Goal: Task Accomplishment & Management: Complete application form

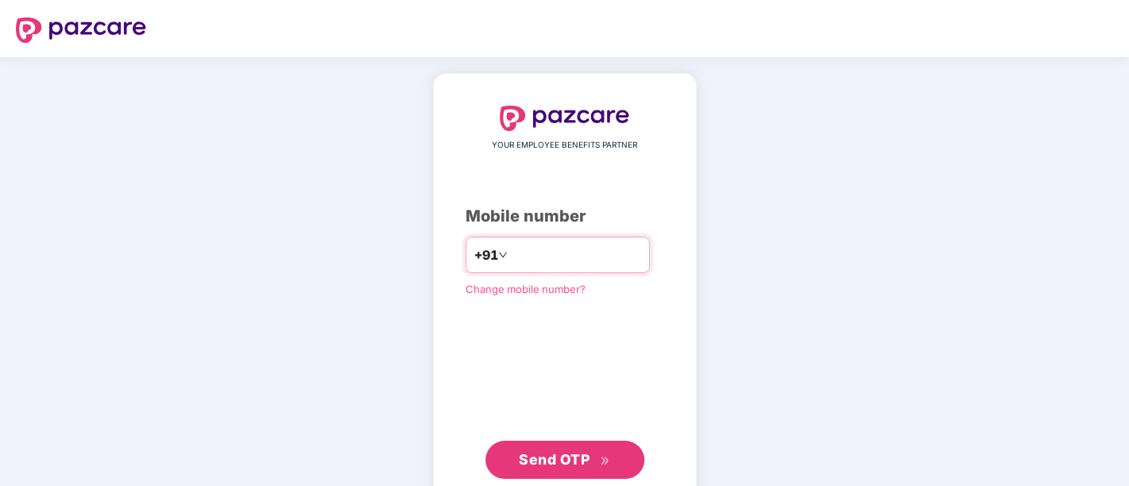
drag, startPoint x: 580, startPoint y: 250, endPoint x: 247, endPoint y: 236, distance: 333.1
click at [247, 236] on div "**********" at bounding box center [564, 292] width 1129 height 470
click at [581, 266] on input "**********" at bounding box center [576, 254] width 130 height 25
type input "*"
type input "**********"
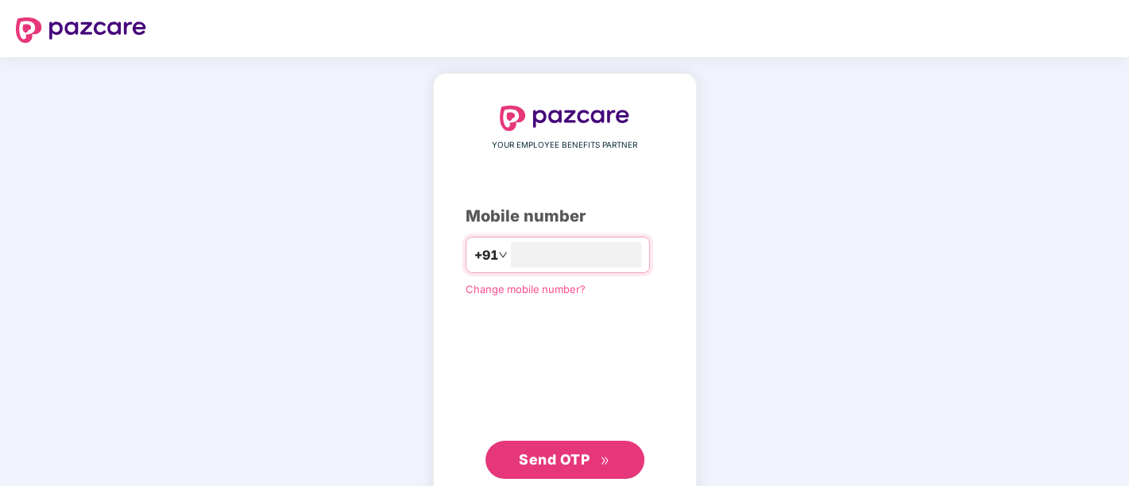
click at [553, 441] on button "Send OTP" at bounding box center [564, 460] width 159 height 38
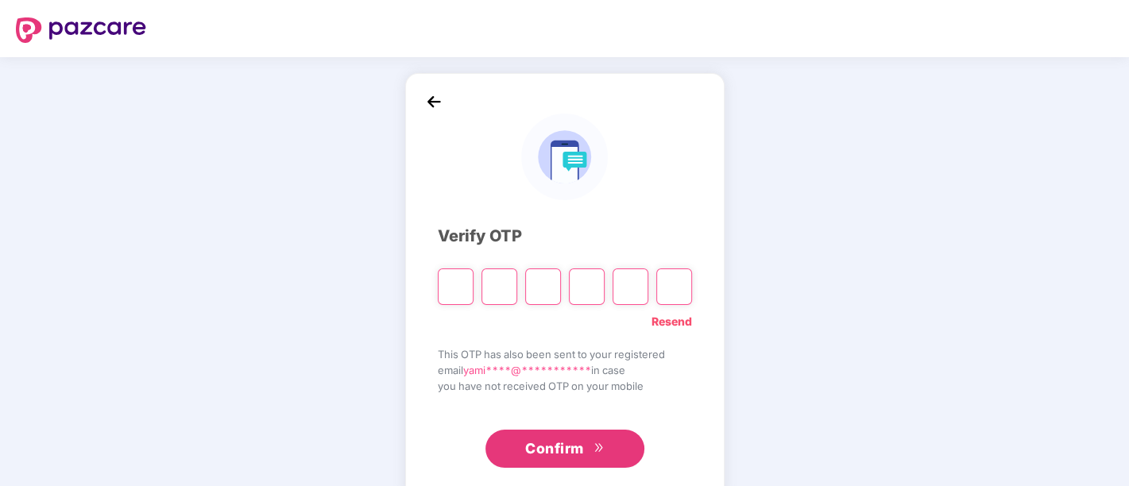
paste input "*"
type input "*"
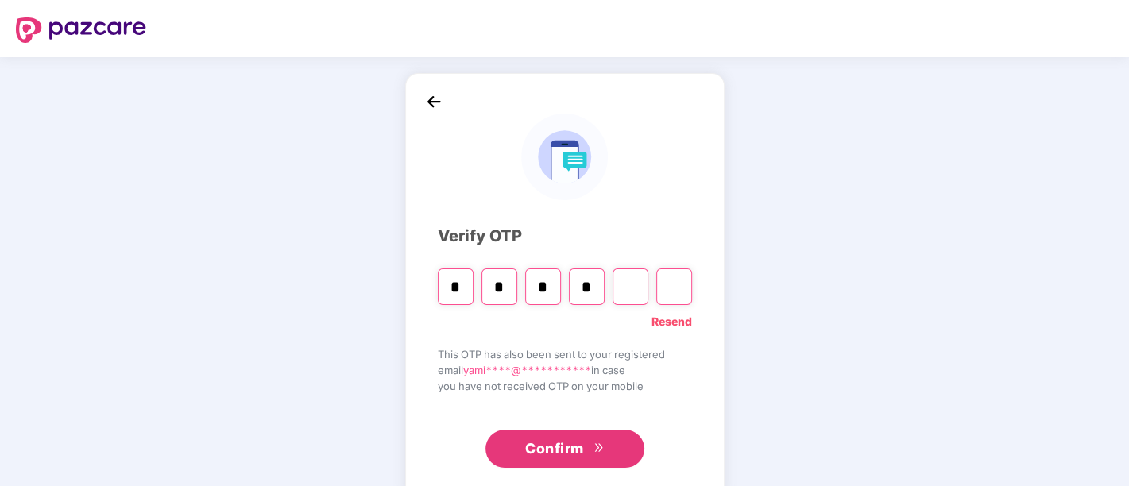
type input "*"
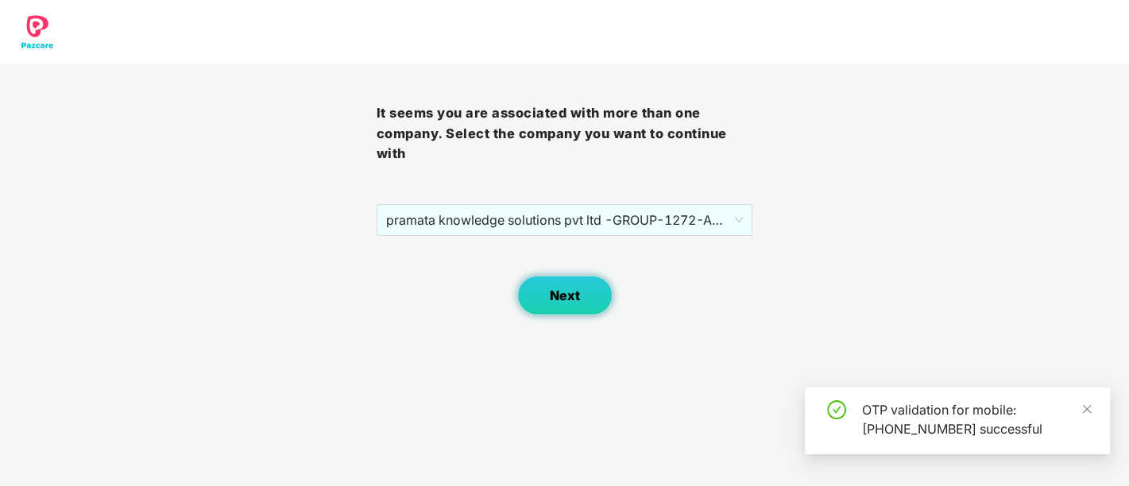
click at [584, 276] on button "Next" at bounding box center [564, 296] width 95 height 40
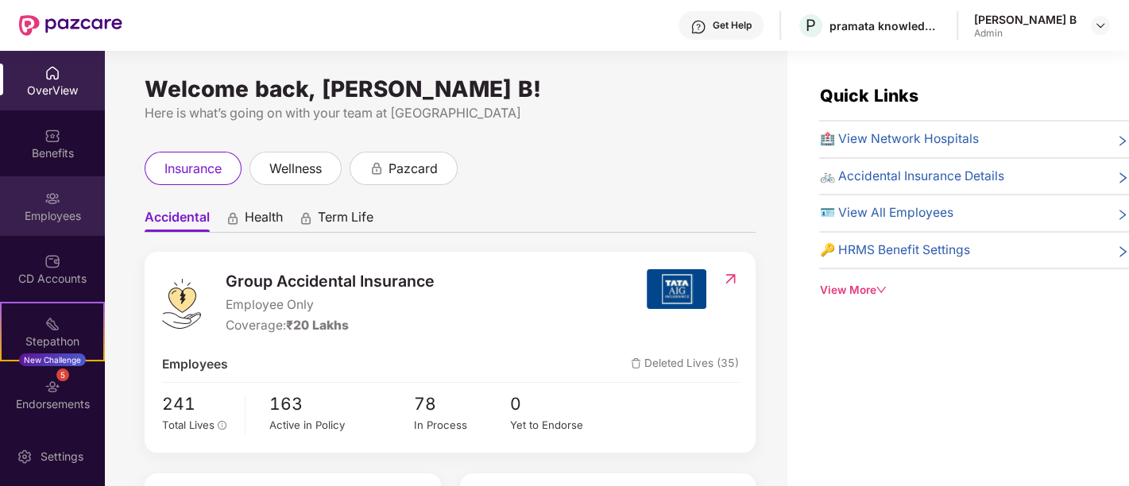
click at [29, 210] on div "Employees" at bounding box center [52, 216] width 105 height 16
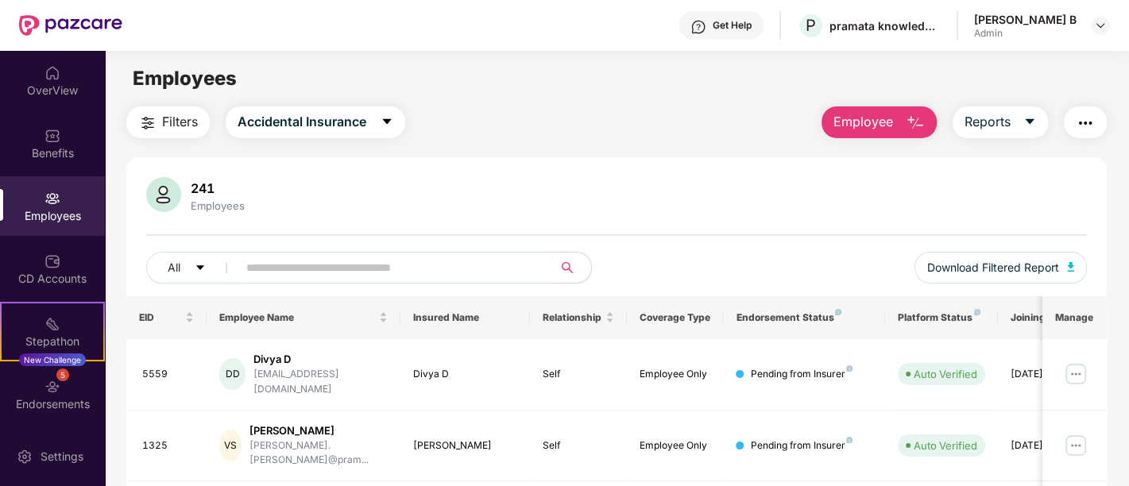
click at [900, 119] on button "Employee" at bounding box center [878, 122] width 115 height 32
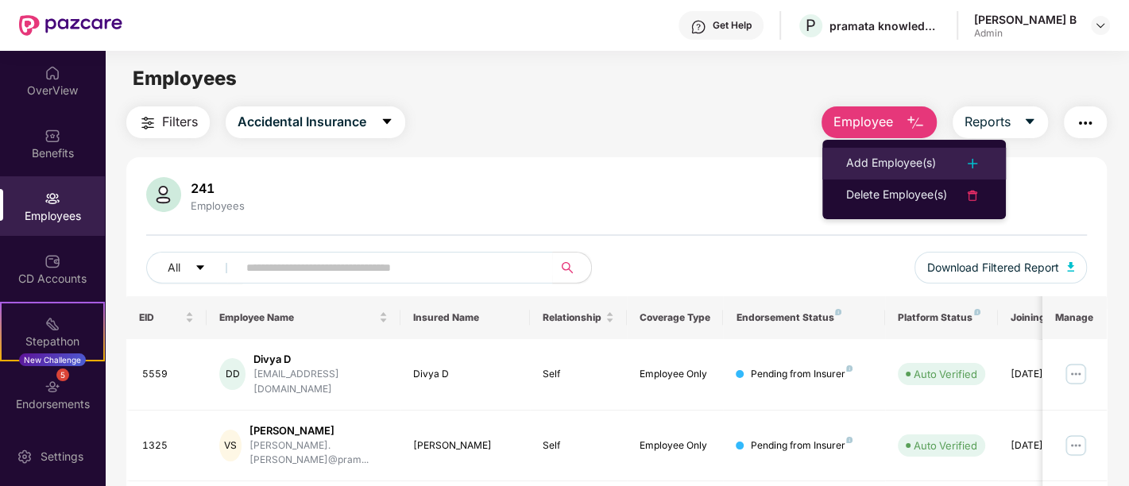
click at [892, 164] on div "Add Employee(s)" at bounding box center [891, 163] width 90 height 19
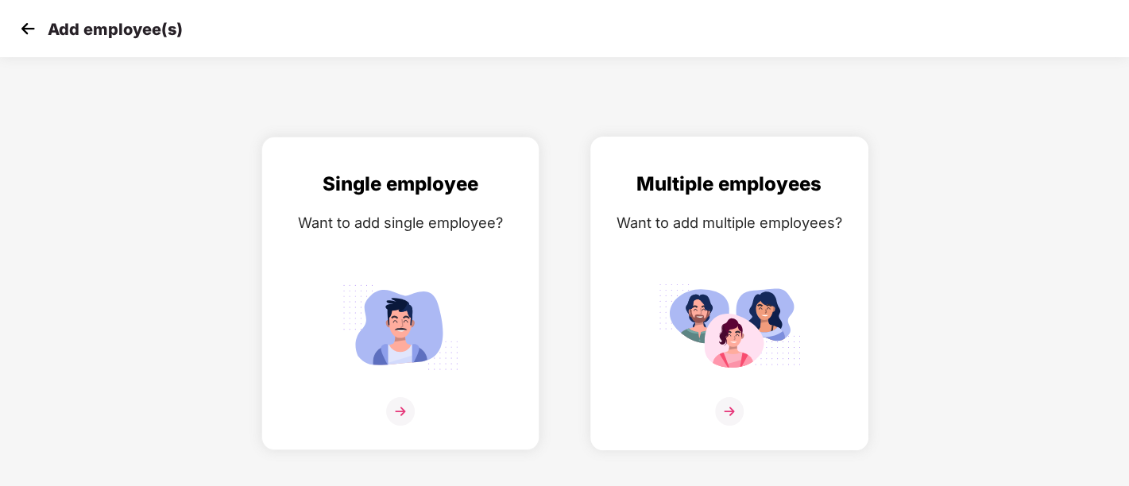
click at [733, 414] on img at bounding box center [729, 411] width 29 height 29
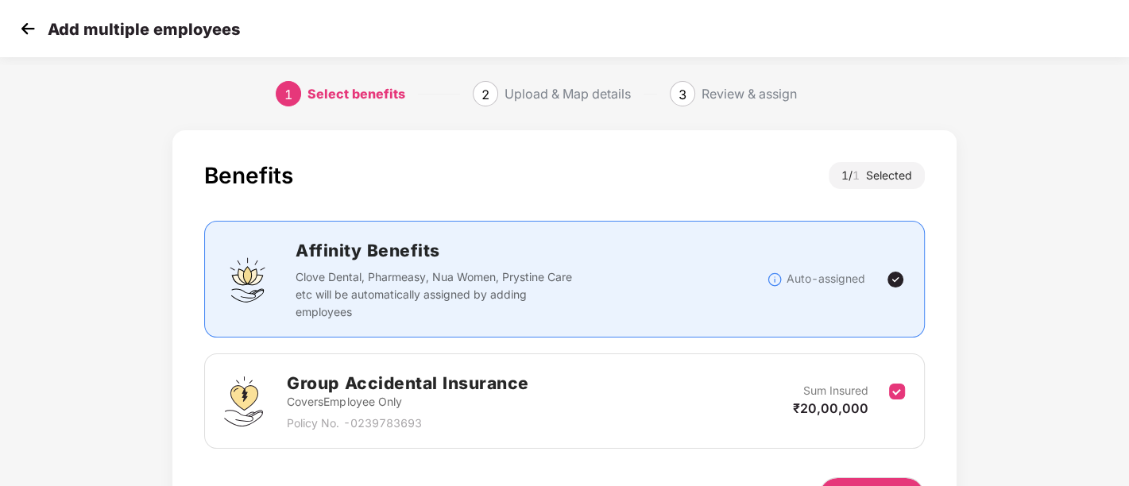
scroll to position [99, 0]
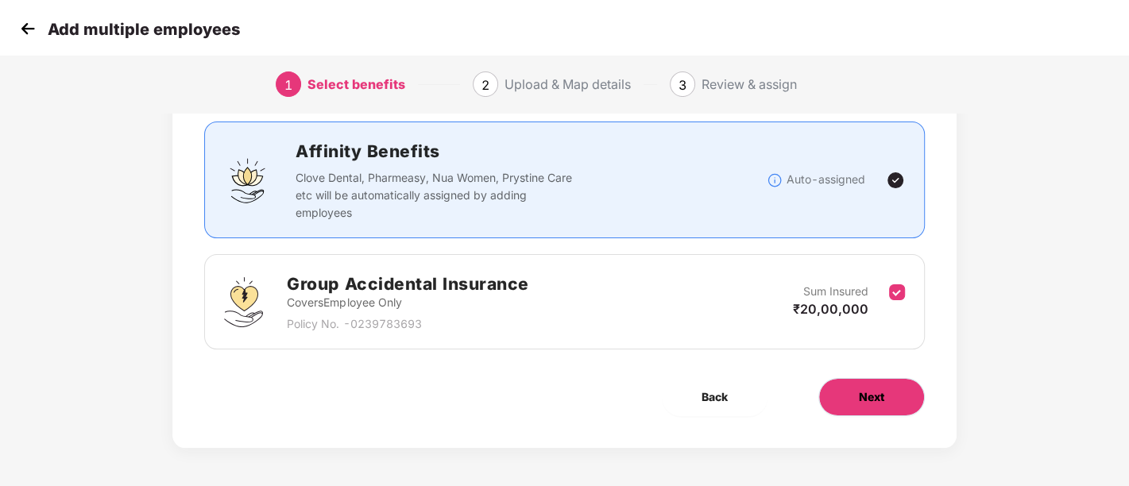
click at [867, 401] on span "Next" at bounding box center [871, 396] width 25 height 17
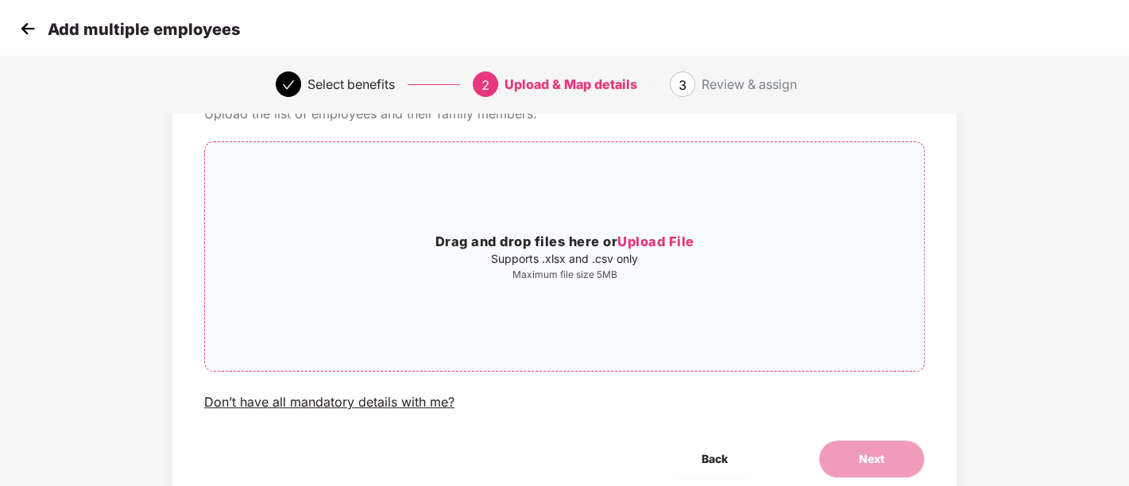
scroll to position [0, 0]
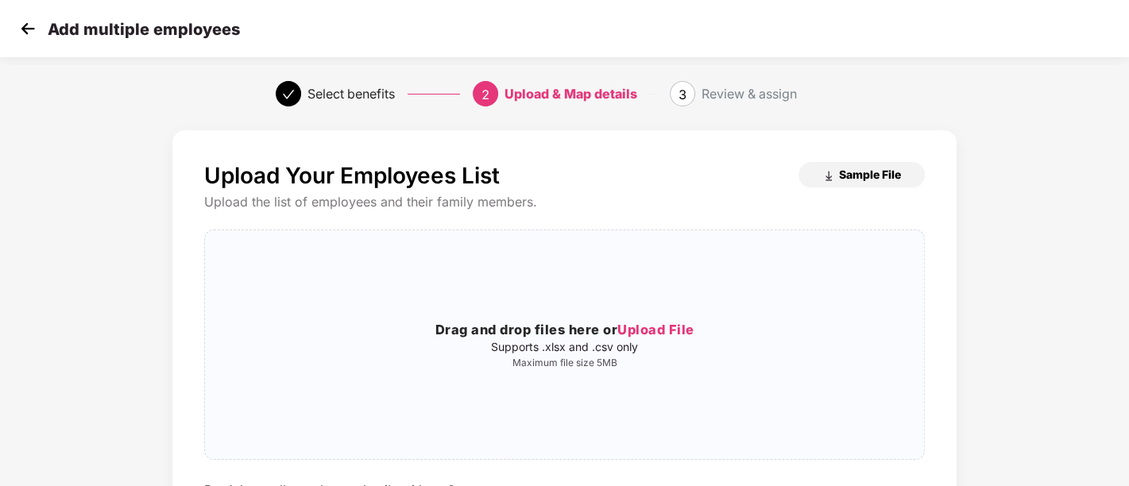
click at [865, 178] on span "Sample File" at bounding box center [870, 174] width 62 height 15
click at [651, 329] on span "Upload File" at bounding box center [655, 330] width 77 height 16
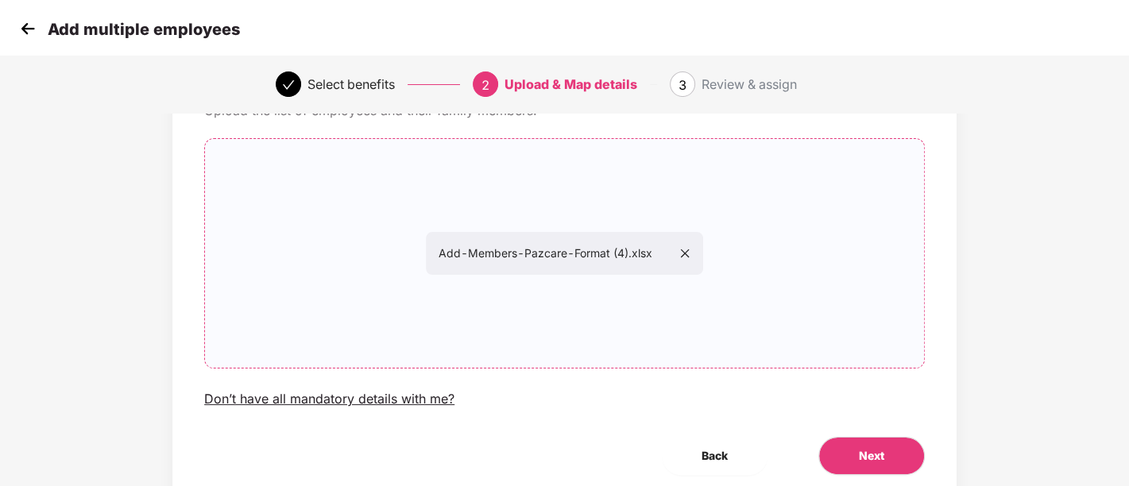
scroll to position [152, 0]
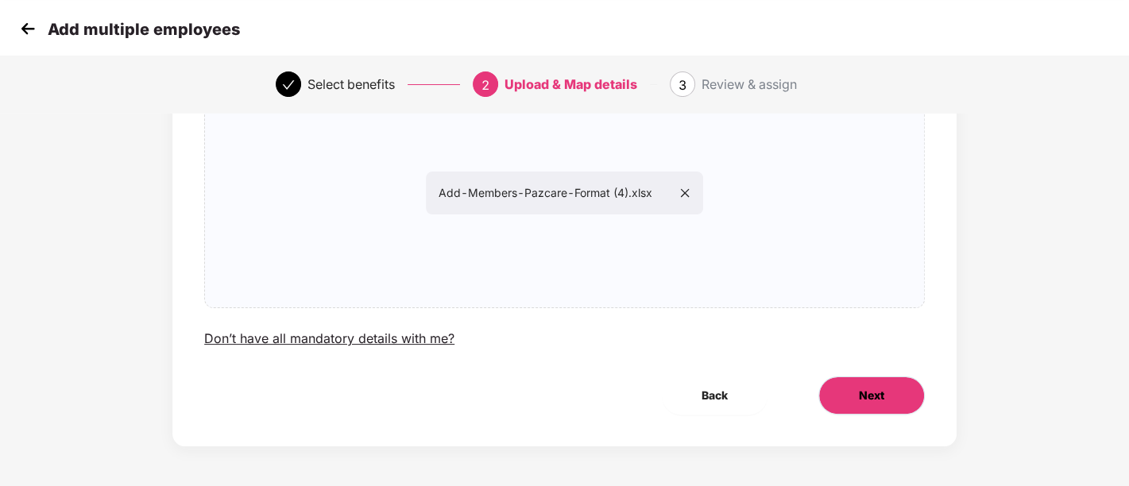
click at [872, 407] on button "Next" at bounding box center [871, 395] width 106 height 38
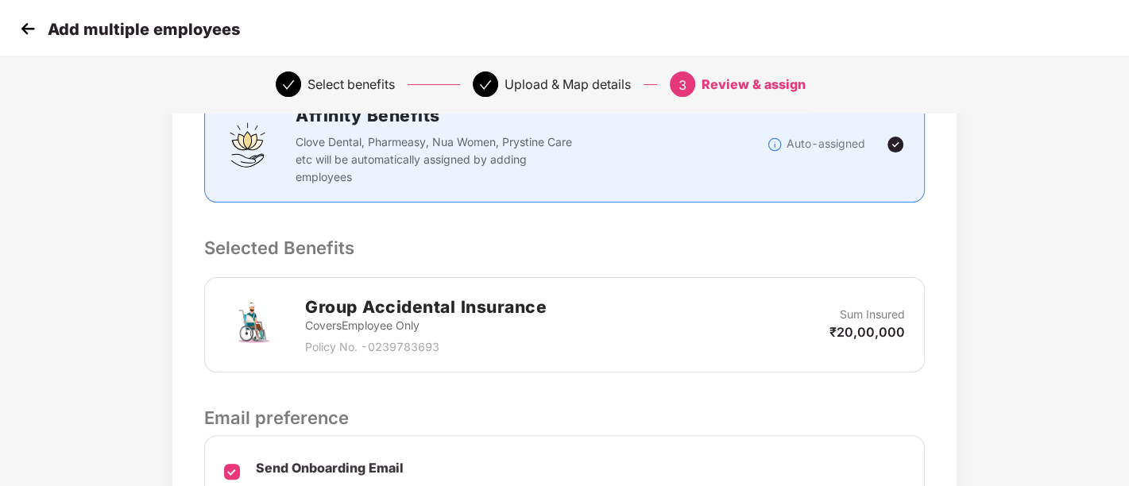
scroll to position [415, 0]
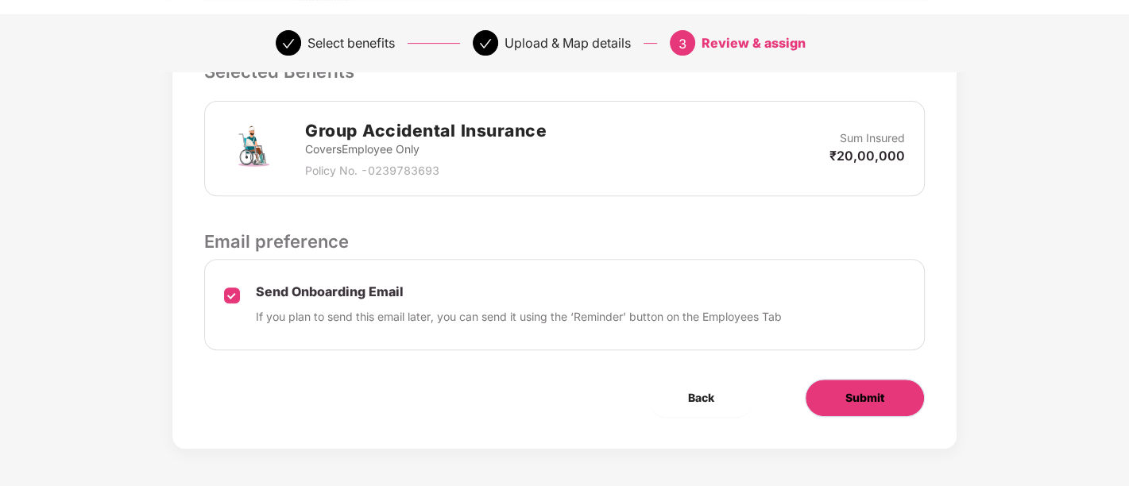
click at [856, 400] on span "Submit" at bounding box center [864, 397] width 39 height 17
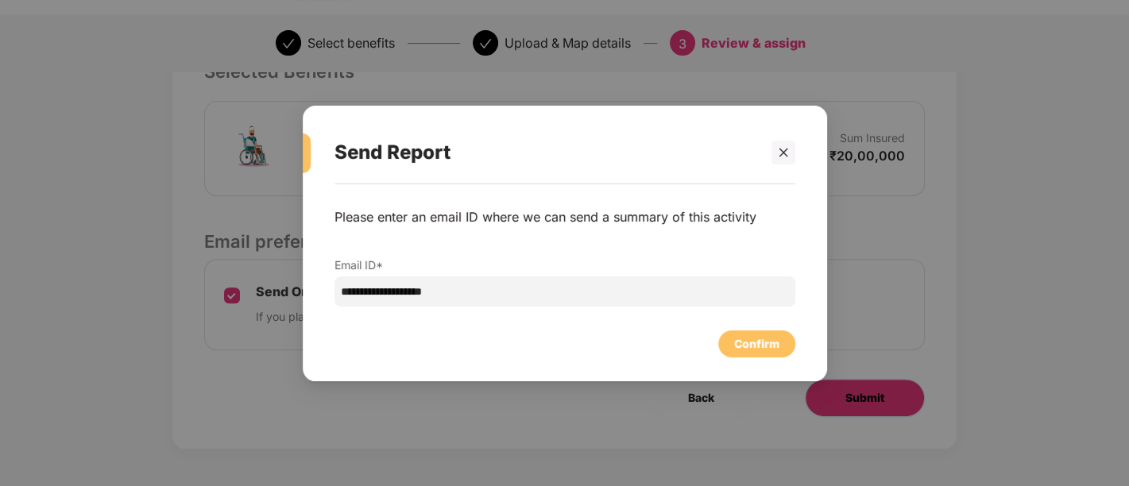
scroll to position [0, 0]
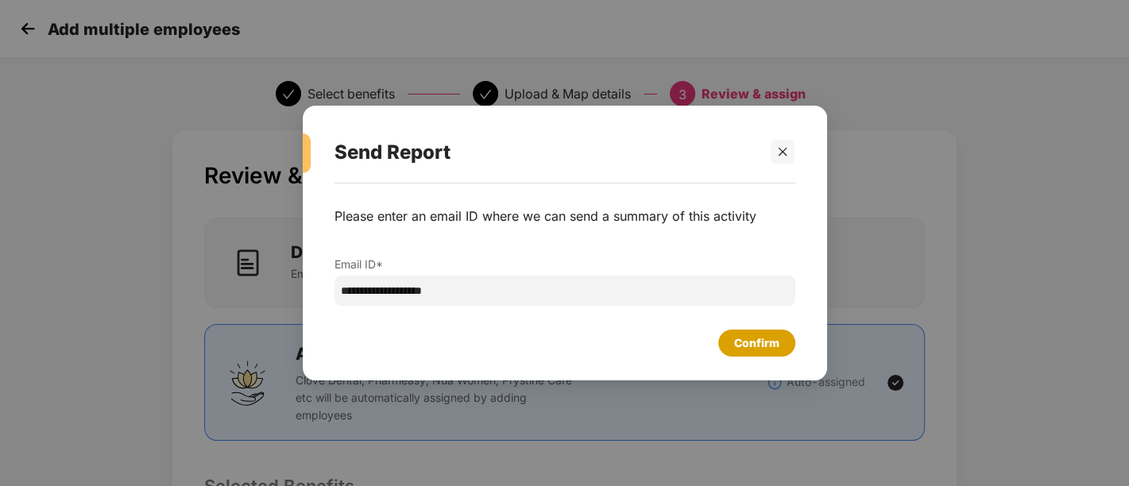
click at [769, 343] on div "Confirm" at bounding box center [756, 342] width 45 height 17
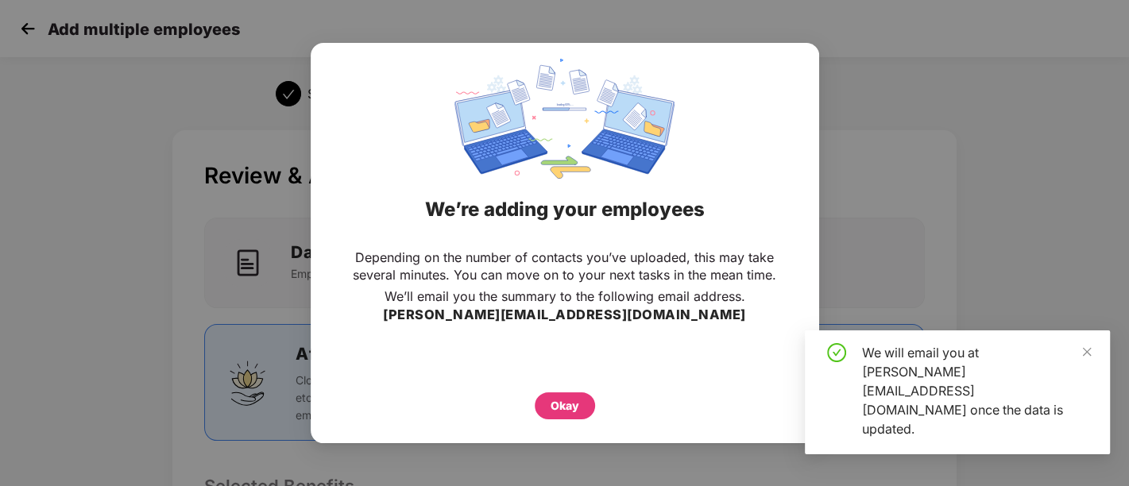
click at [568, 405] on div "Okay" at bounding box center [564, 405] width 29 height 17
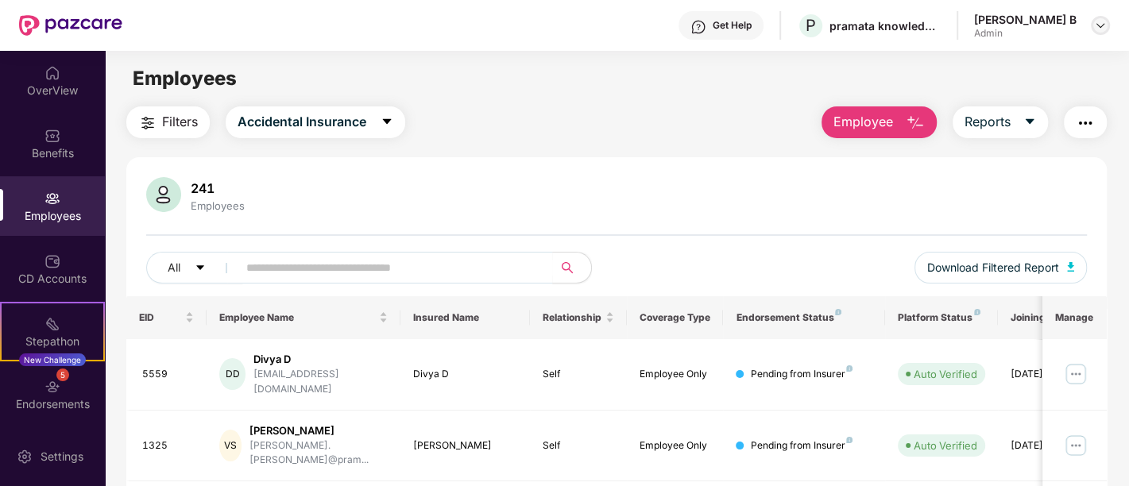
click at [1108, 28] on div at bounding box center [1100, 25] width 19 height 19
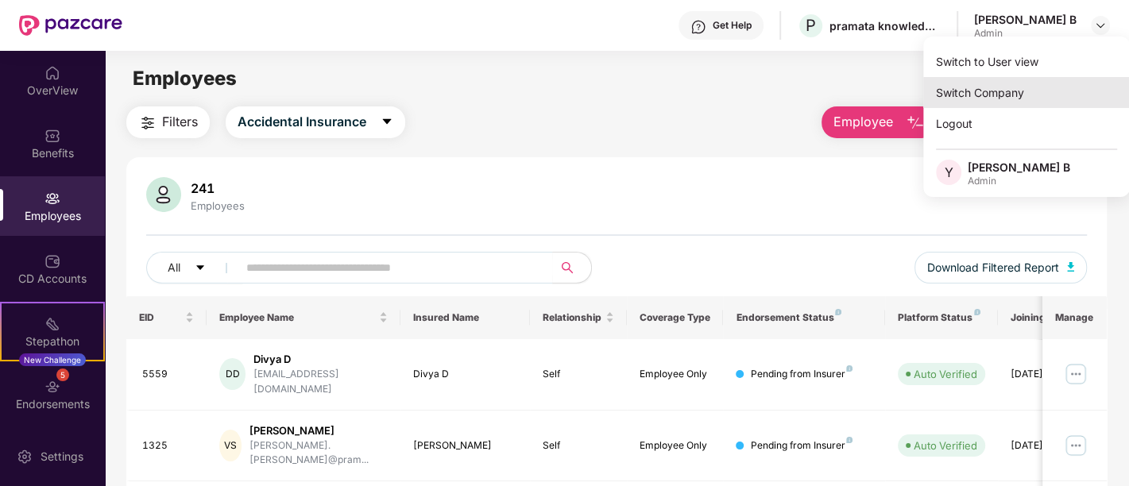
click at [998, 96] on div "Switch Company" at bounding box center [1026, 92] width 207 height 31
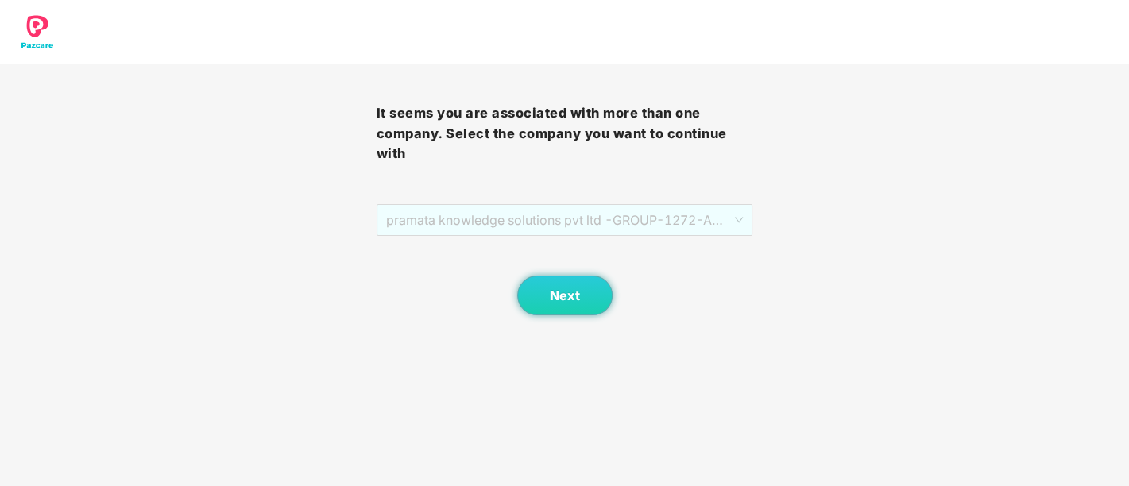
drag, startPoint x: 588, startPoint y: 218, endPoint x: 572, endPoint y: 246, distance: 32.0
click at [588, 219] on span "pramata knowledge solutions pvt ltd -GROUP - 1272 - ADMIN" at bounding box center [564, 220] width 357 height 30
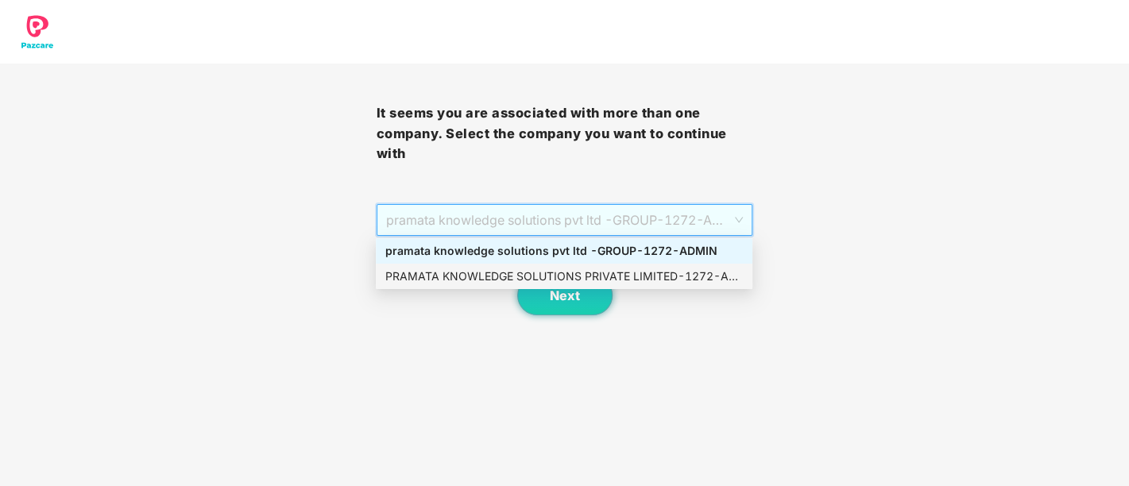
click at [563, 271] on div "PRAMATA KNOWLEDGE SOLUTIONS PRIVATE LIMITED - 1272 - ADMIN" at bounding box center [563, 276] width 357 height 17
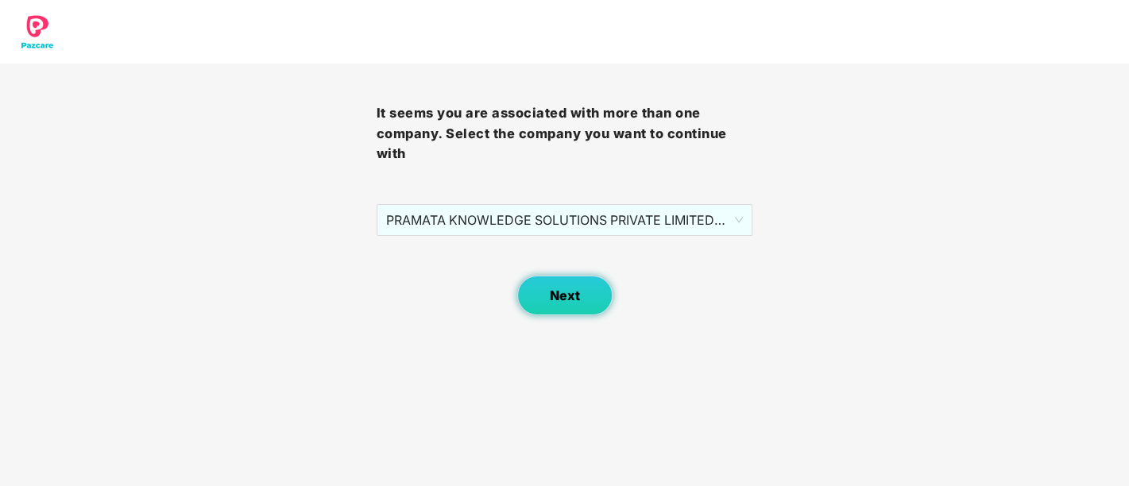
click at [565, 299] on span "Next" at bounding box center [565, 295] width 30 height 15
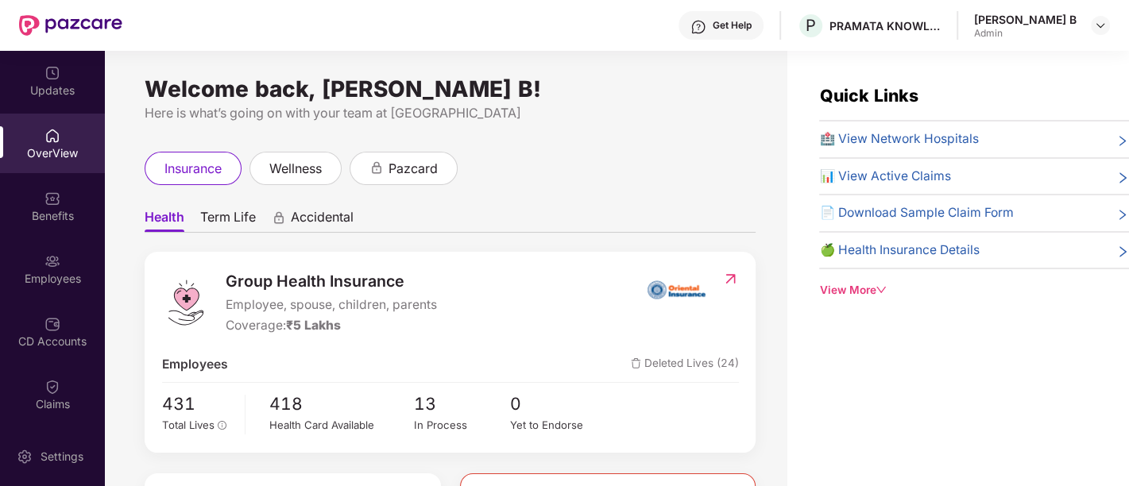
click at [61, 264] on div "Employees" at bounding box center [52, 269] width 105 height 60
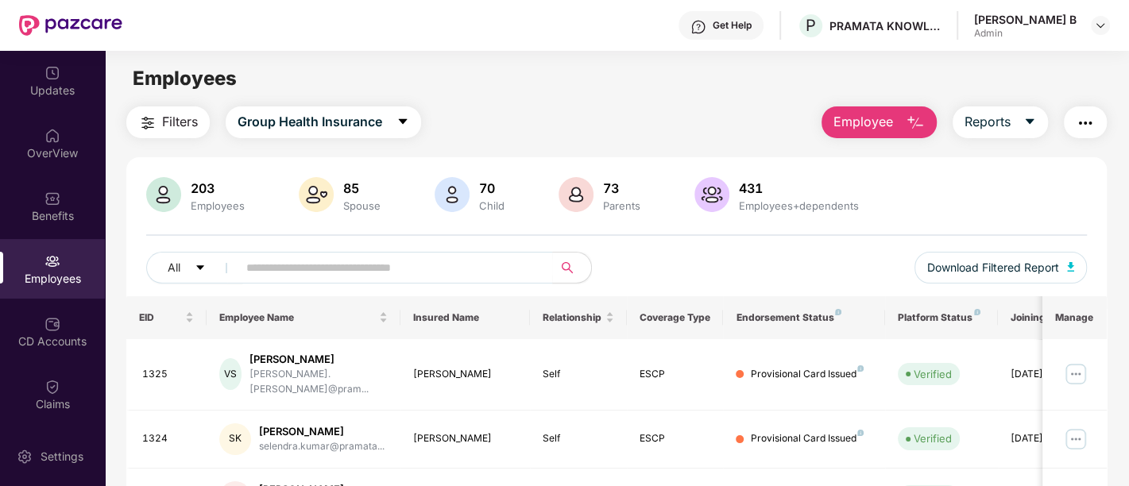
click at [879, 125] on span "Employee" at bounding box center [863, 122] width 60 height 20
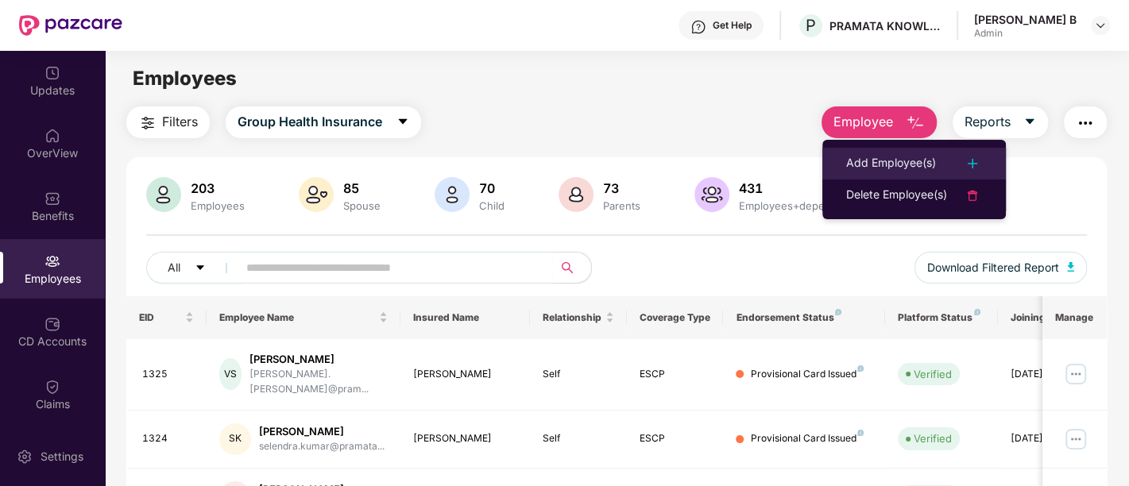
click at [946, 170] on div "Add Employee(s)" at bounding box center [914, 163] width 136 height 19
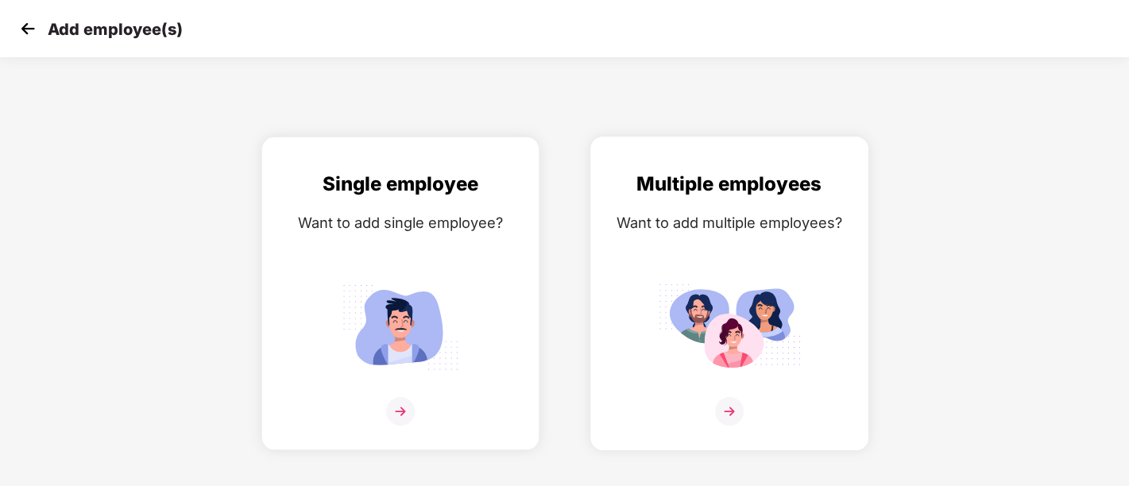
click at [737, 411] on img at bounding box center [729, 411] width 29 height 29
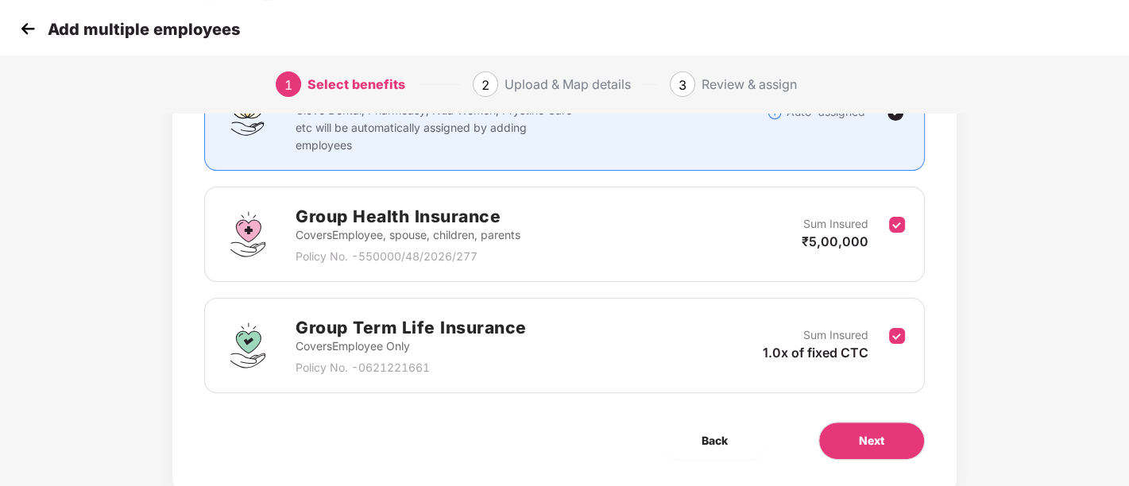
scroll to position [210, 0]
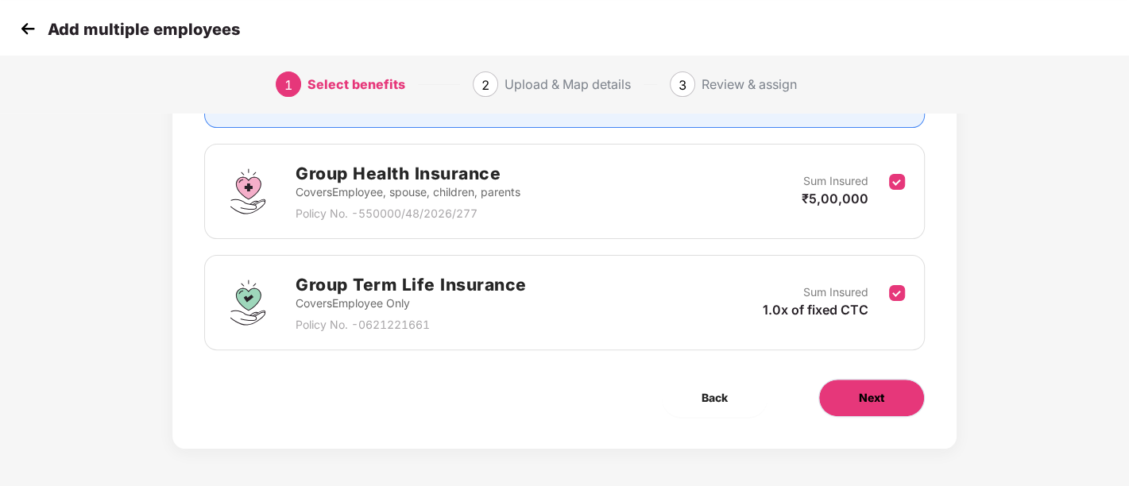
click at [909, 402] on button "Next" at bounding box center [871, 398] width 106 height 38
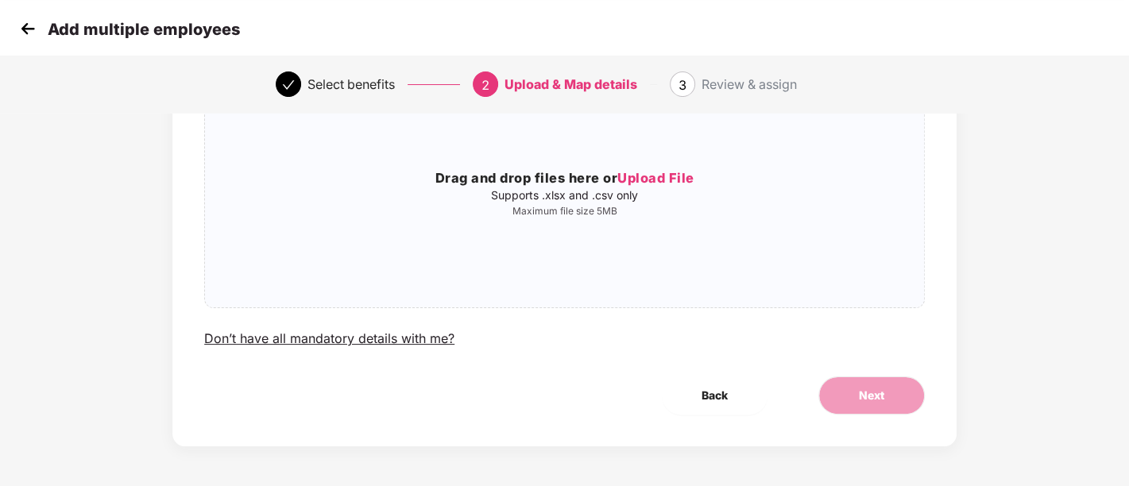
scroll to position [0, 0]
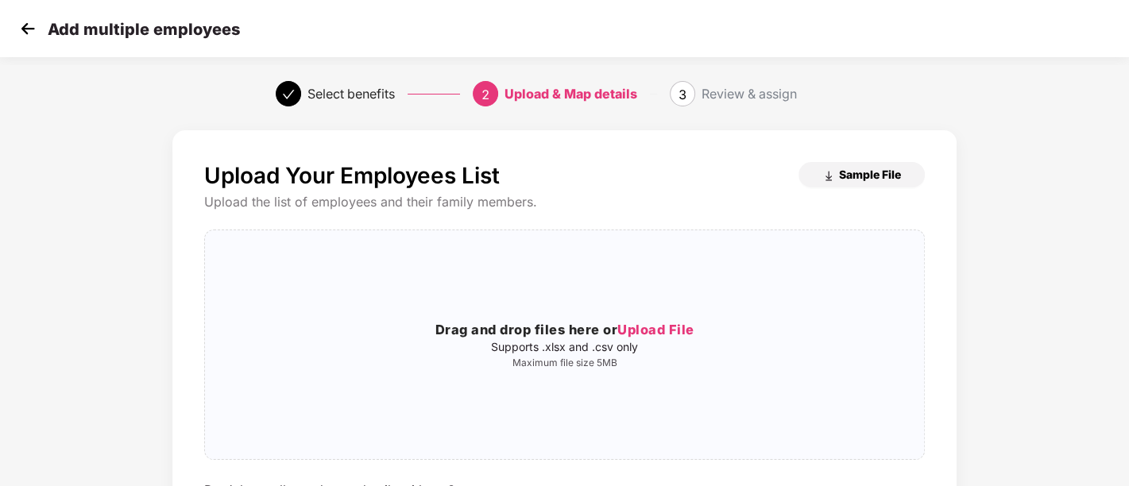
click at [858, 171] on span "Sample File" at bounding box center [870, 174] width 62 height 15
click at [666, 330] on span "Upload File" at bounding box center [655, 330] width 77 height 16
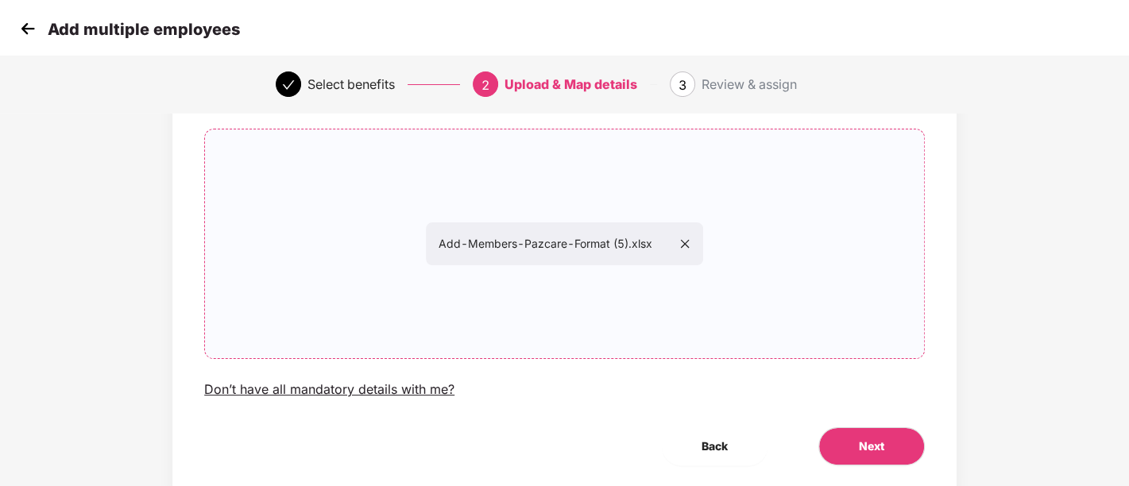
scroll to position [152, 0]
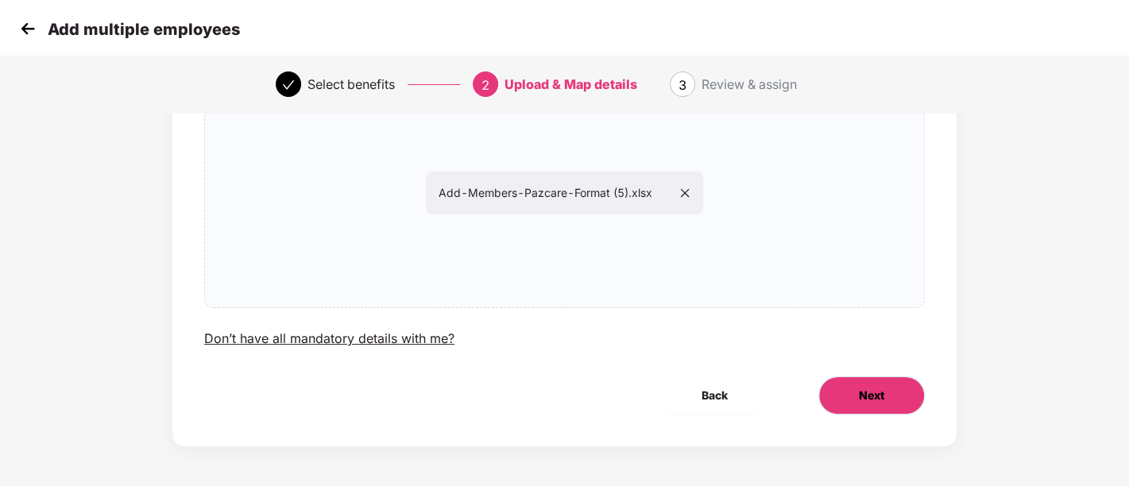
click at [878, 391] on span "Next" at bounding box center [871, 395] width 25 height 17
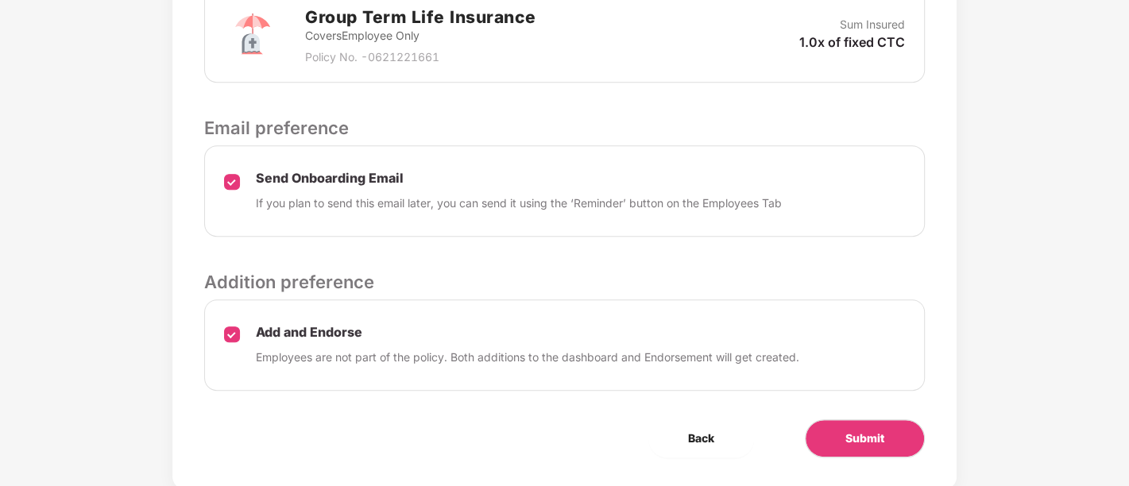
scroll to position [678, 0]
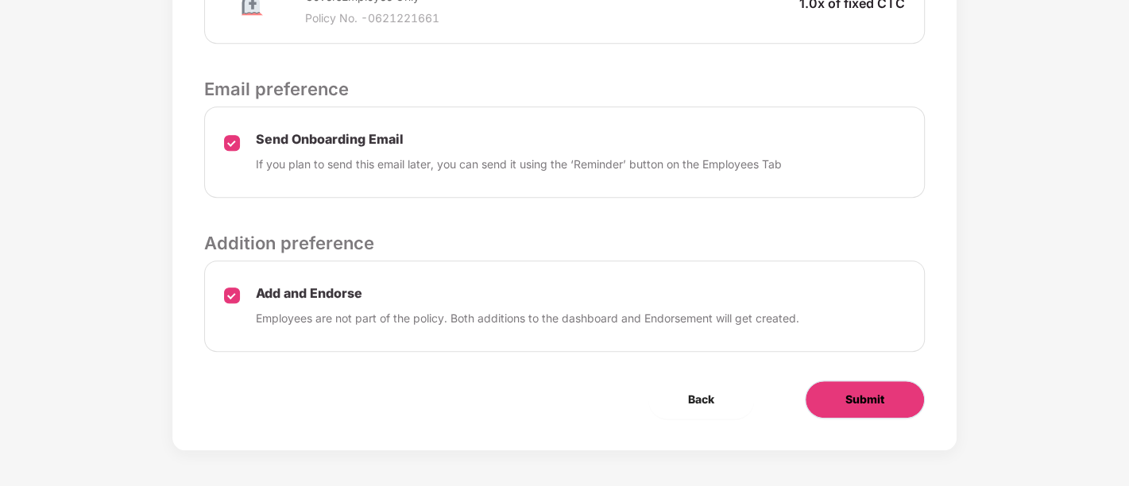
click at [840, 396] on button "Submit" at bounding box center [865, 399] width 120 height 38
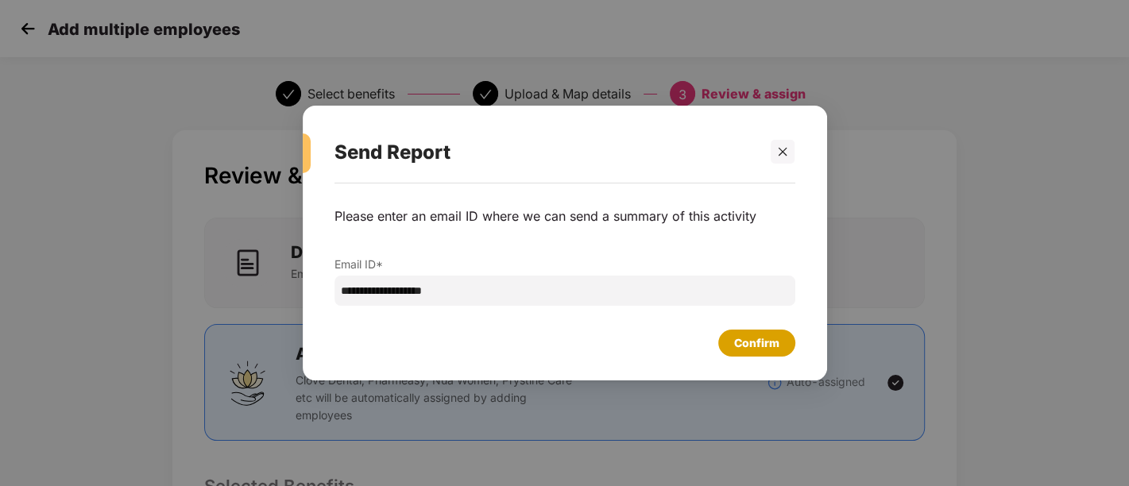
click at [743, 347] on div "Confirm" at bounding box center [756, 342] width 45 height 17
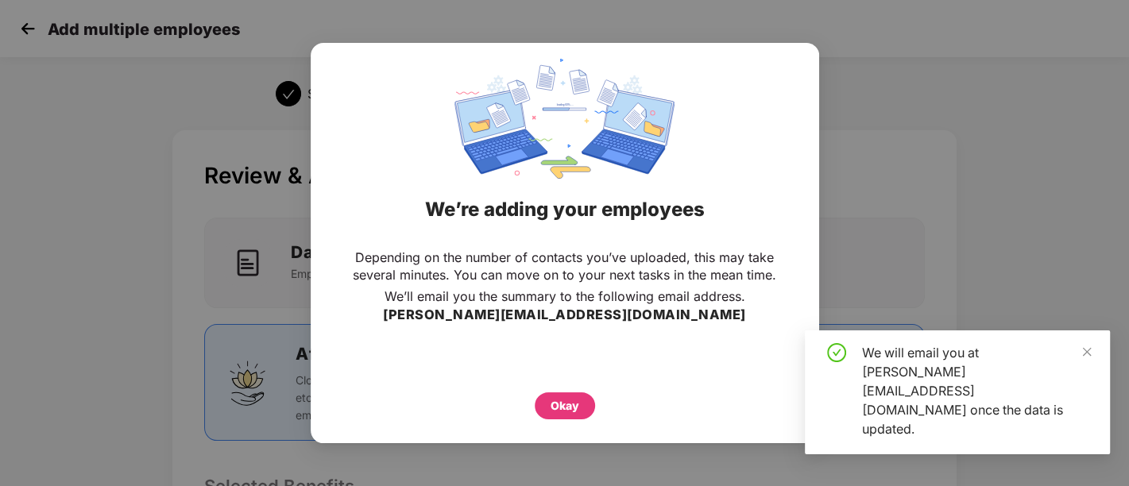
click at [556, 401] on div "Okay" at bounding box center [564, 405] width 29 height 17
